Goal: Navigation & Orientation: Find specific page/section

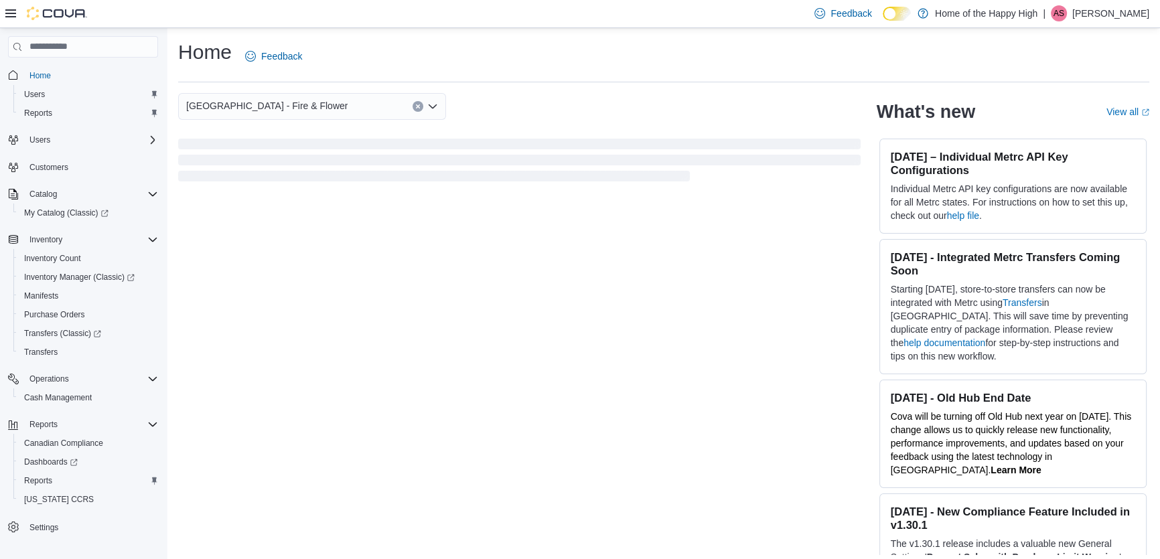
click at [1103, 15] on p "Aidan Szarka" at bounding box center [1110, 13] width 77 height 16
click at [1062, 129] on span "Sign Out" at bounding box center [1063, 129] width 36 height 13
